Goal: Task Accomplishment & Management: Manage account settings

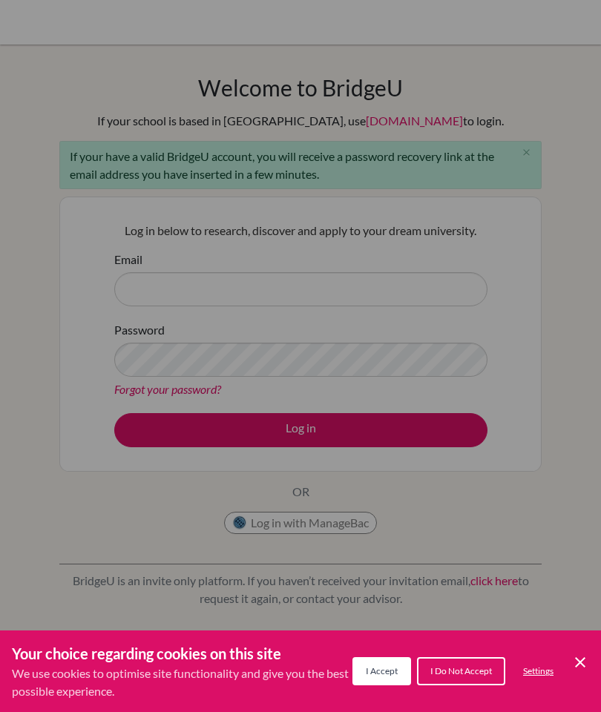
click at [442, 283] on div "Cookie Preferences" at bounding box center [300, 356] width 601 height 712
click at [444, 299] on div "Cookie Preferences" at bounding box center [300, 356] width 601 height 712
click at [435, 285] on div "Cookie Preferences" at bounding box center [300, 356] width 601 height 712
click at [447, 285] on div "Cookie Preferences" at bounding box center [300, 356] width 601 height 712
click at [381, 670] on span "I Accept" at bounding box center [382, 671] width 32 height 11
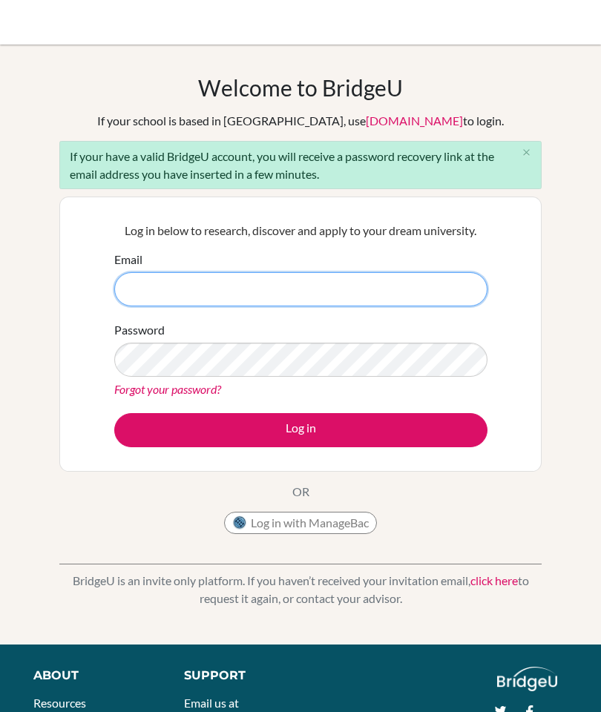
click at [403, 275] on input "Email" at bounding box center [300, 289] width 373 height 34
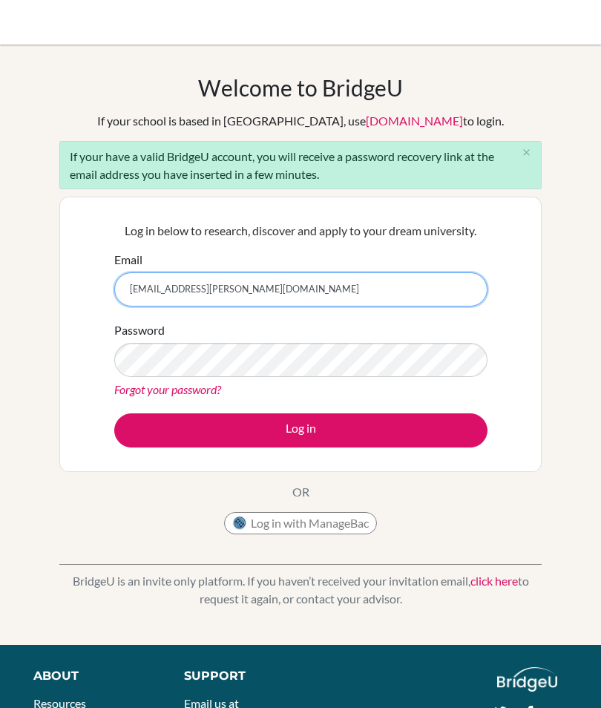
type input "mia.godoy@delcamposchool.org"
click at [161, 420] on button "Log in" at bounding box center [300, 430] width 373 height 34
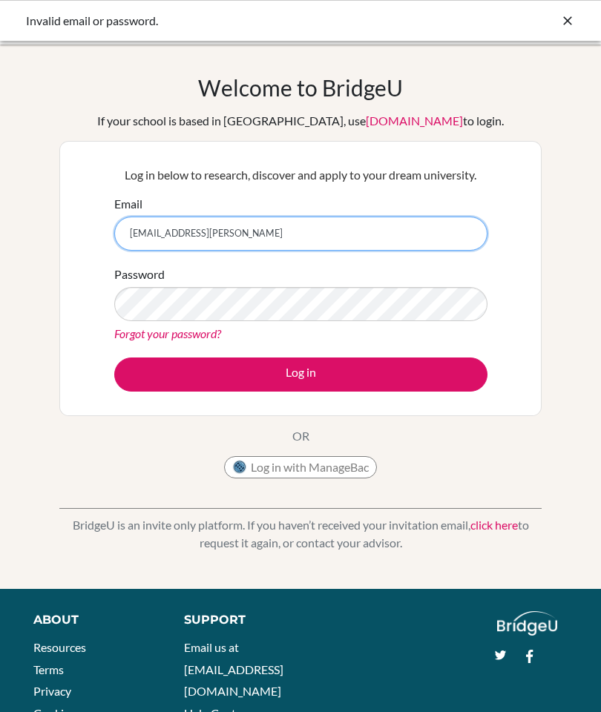
type input "mia.godoy@delcamposchool.or"
click at [301, 374] on button "Log in" at bounding box center [300, 375] width 373 height 34
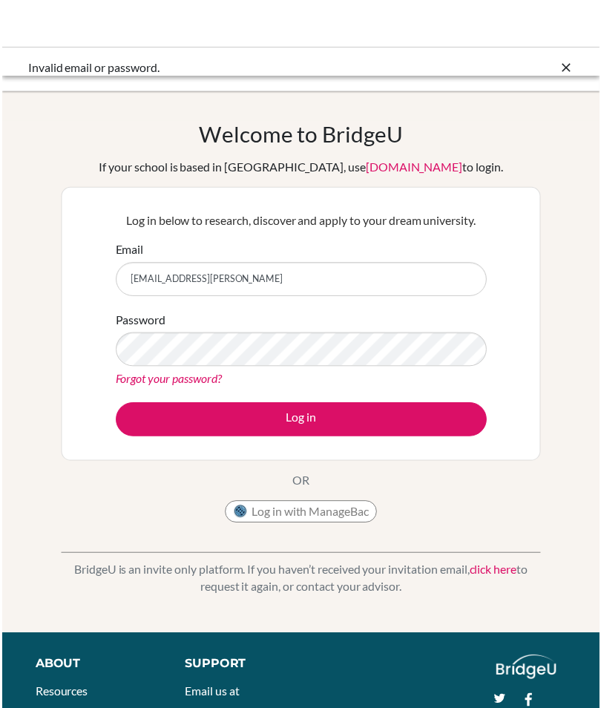
scroll to position [-68, 0]
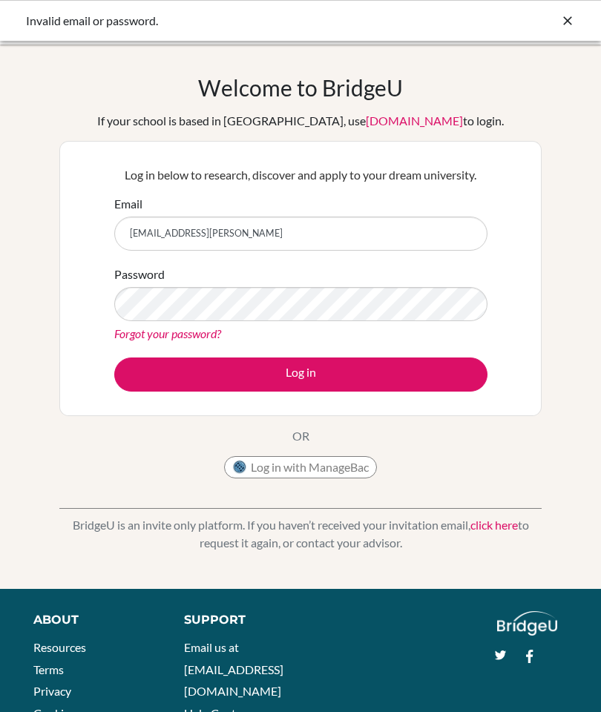
click at [442, 232] on input "[EMAIL_ADDRESS][PERSON_NAME]" at bounding box center [300, 234] width 373 height 34
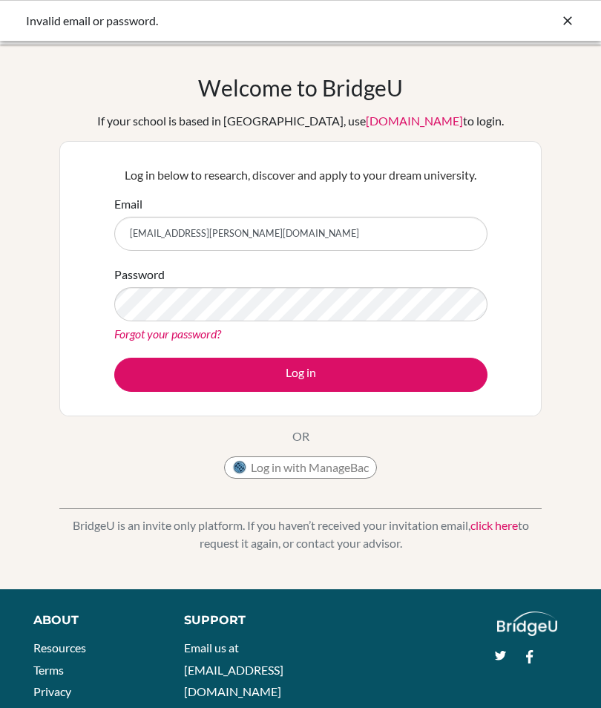
type input "[EMAIL_ADDRESS][PERSON_NAME][DOMAIN_NAME]"
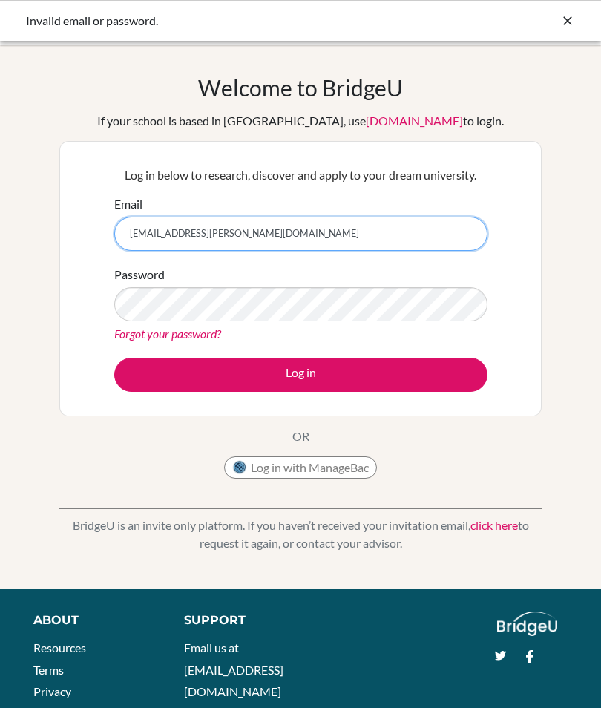
click at [450, 220] on input "[EMAIL_ADDRESS][PERSON_NAME][DOMAIN_NAME]" at bounding box center [300, 234] width 373 height 34
click at [160, 226] on input "[EMAIL_ADDRESS][PERSON_NAME][DOMAIN_NAME]" at bounding box center [300, 234] width 373 height 34
click at [159, 225] on input "[EMAIL_ADDRESS][PERSON_NAME][DOMAIN_NAME]" at bounding box center [300, 234] width 373 height 34
type input "valeglmv11@icloud.com"
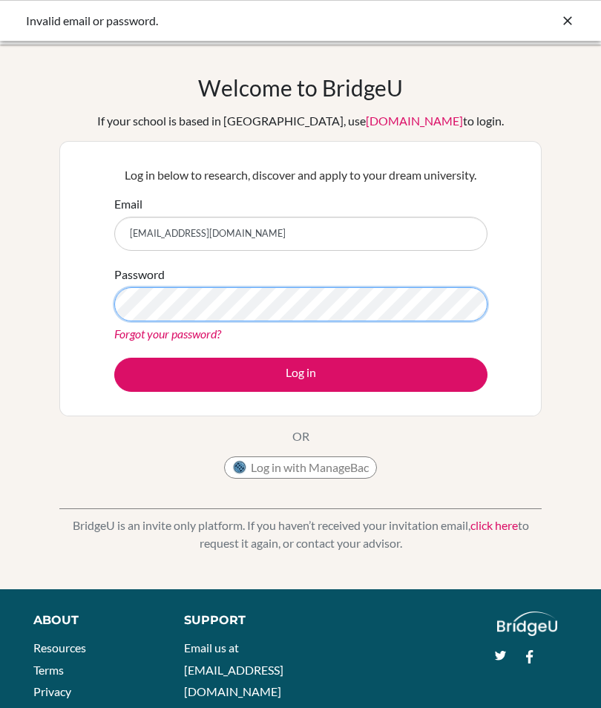
click at [301, 374] on button "Log in" at bounding box center [300, 375] width 373 height 34
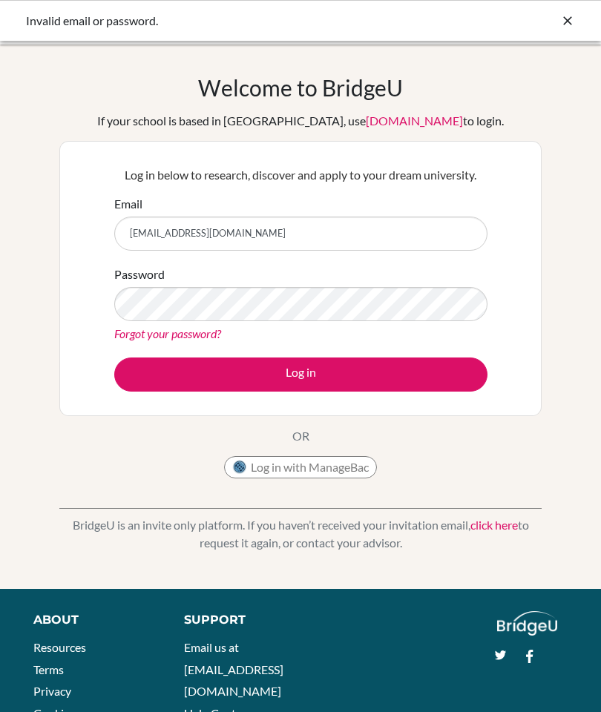
click at [144, 332] on link "Forgot your password?" at bounding box center [167, 334] width 107 height 14
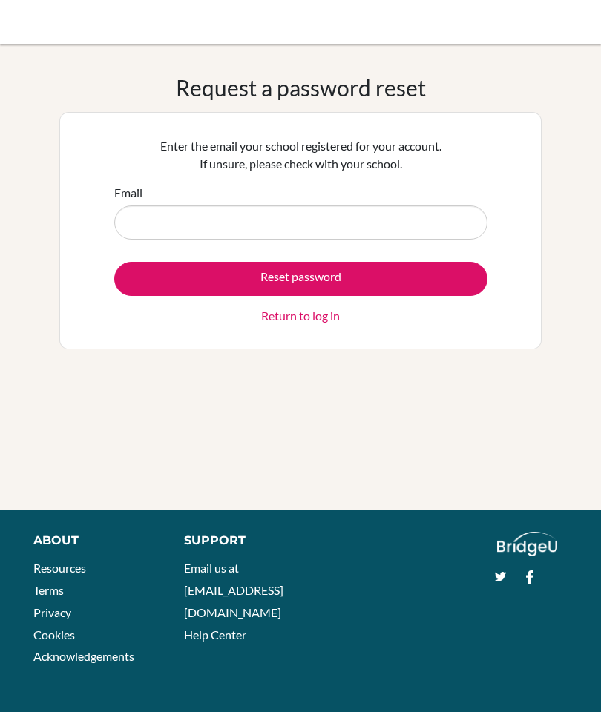
click at [123, 220] on input "Email" at bounding box center [300, 223] width 373 height 34
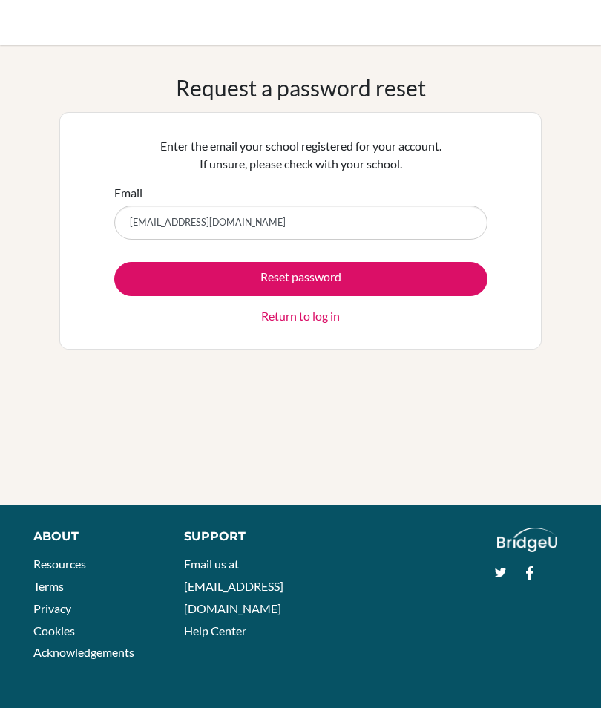
type input "[EMAIL_ADDRESS][DOMAIN_NAME]"
click at [164, 275] on button "Reset password" at bounding box center [300, 279] width 373 height 34
